Goal: Information Seeking & Learning: Learn about a topic

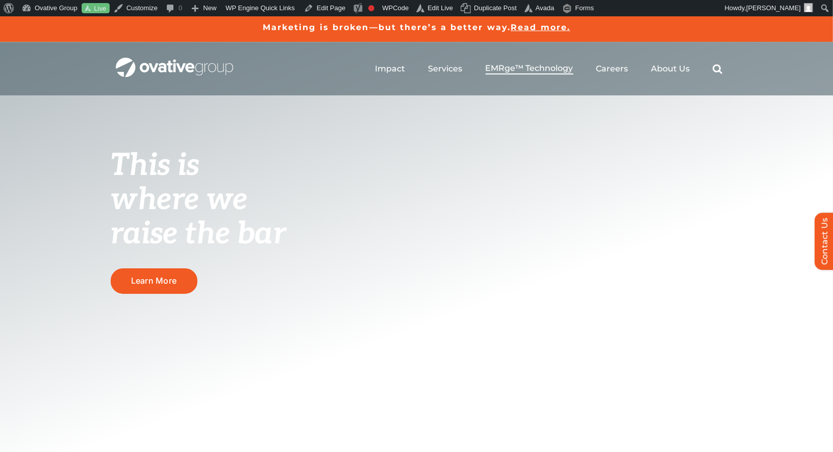
click at [532, 68] on span "EMRge™ Technology" at bounding box center [530, 68] width 88 height 10
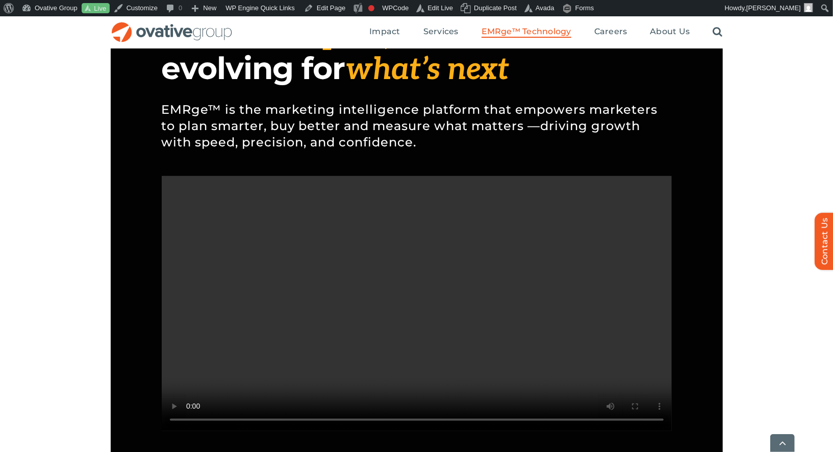
scroll to position [901, 0]
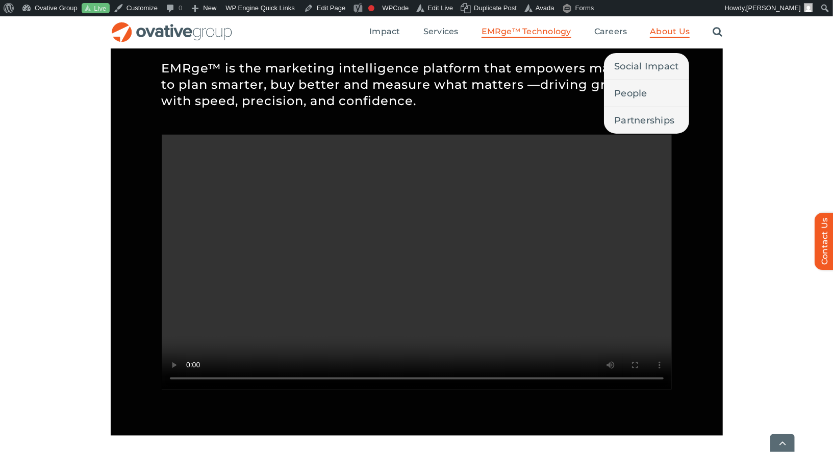
click at [660, 30] on span "About Us" at bounding box center [670, 32] width 40 height 10
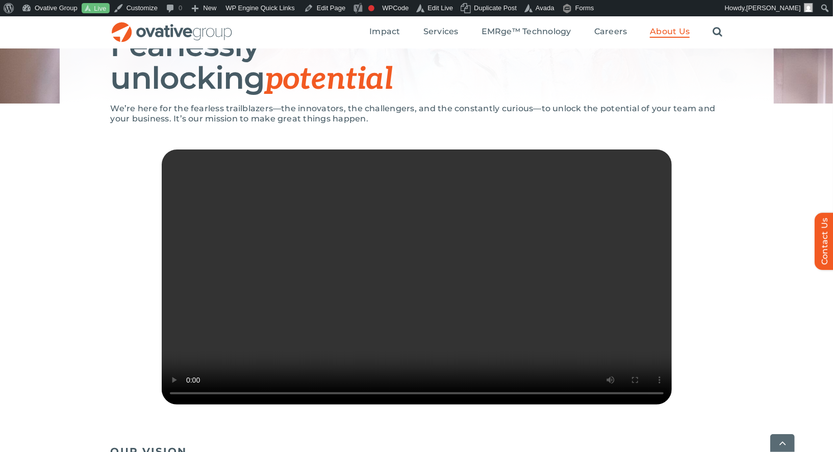
scroll to position [163, 0]
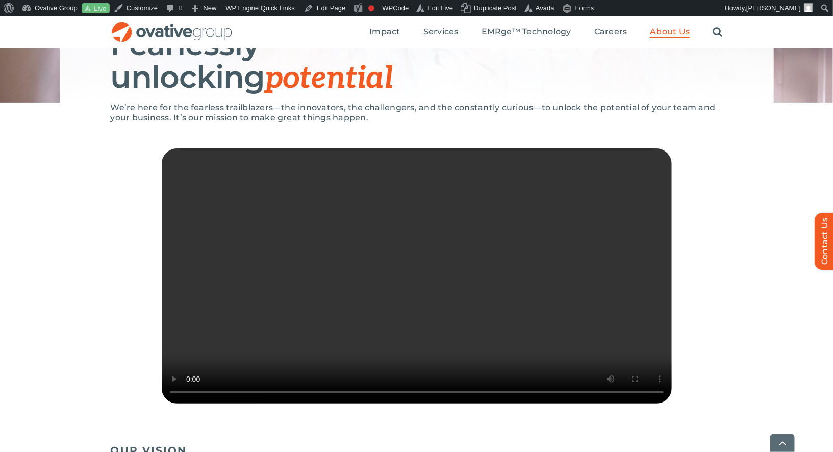
click at [667, 403] on video "Sorry, your browser doesn't support embedded videos." at bounding box center [417, 275] width 510 height 255
click at [525, 34] on span "EMRge™ Technology" at bounding box center [526, 32] width 90 height 10
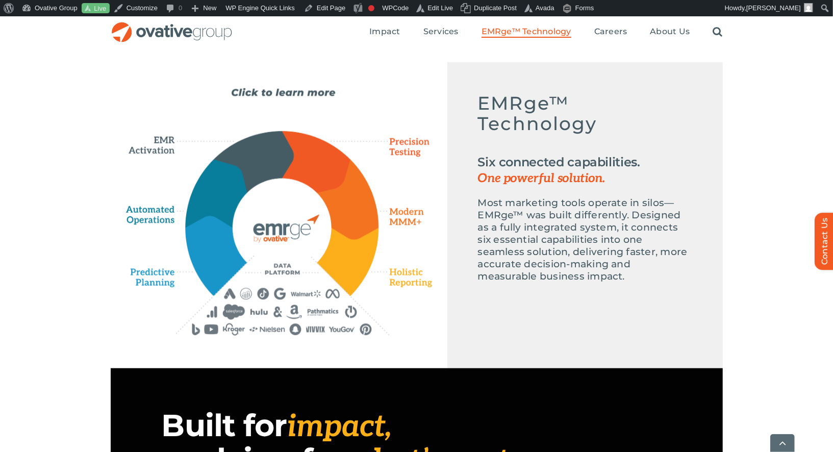
scroll to position [482, 0]
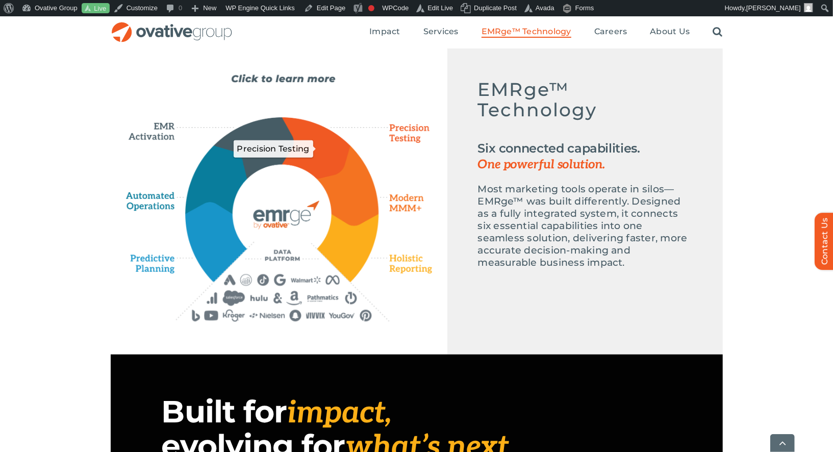
click at [330, 137] on icon "Precision Testing" at bounding box center [316, 148] width 68 height 61
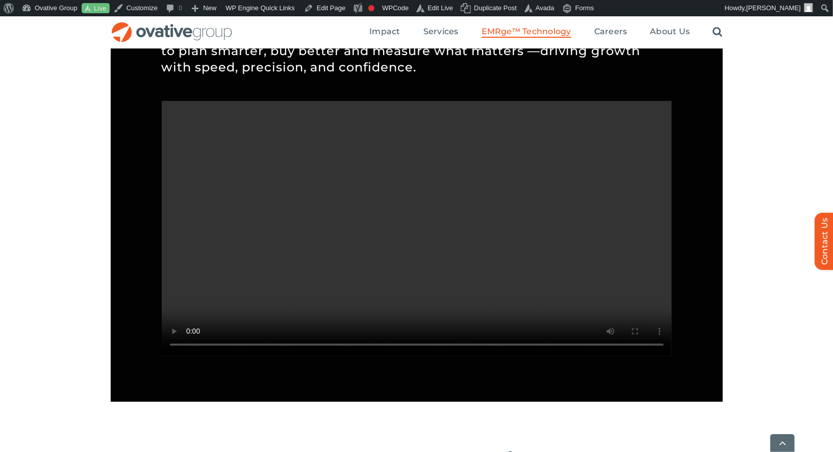
scroll to position [942, 0]
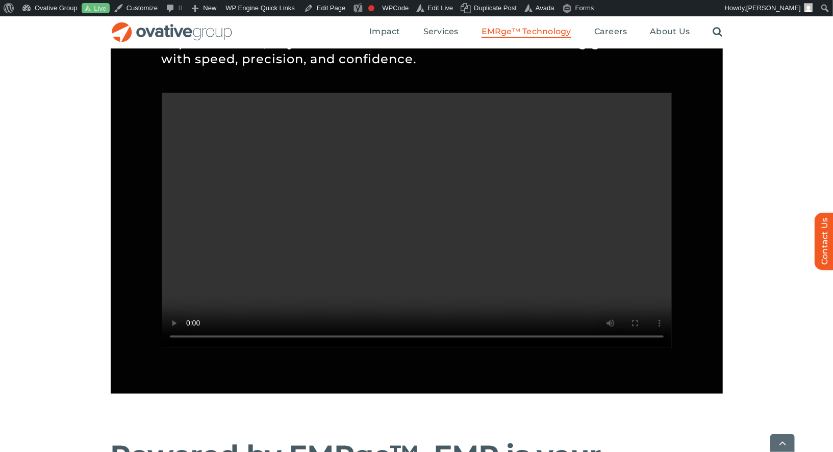
click at [296, 297] on video "Sorry, your browser doesn't support embedded videos." at bounding box center [417, 220] width 510 height 255
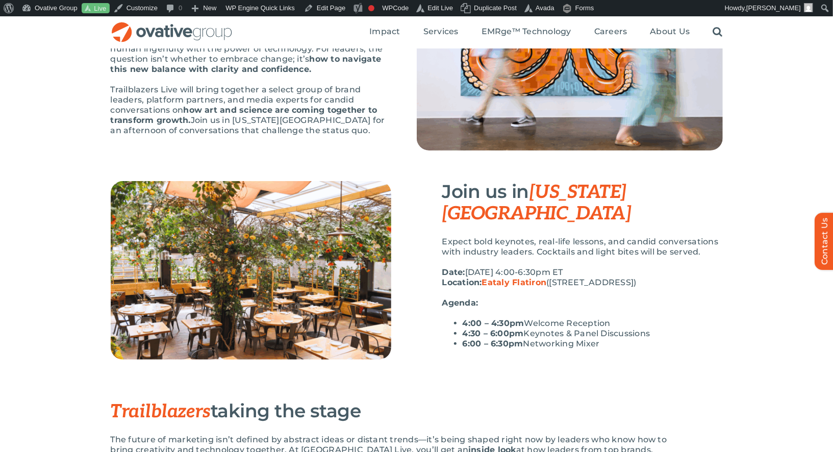
scroll to position [141, 0]
